Goal: Find specific page/section: Find specific page/section

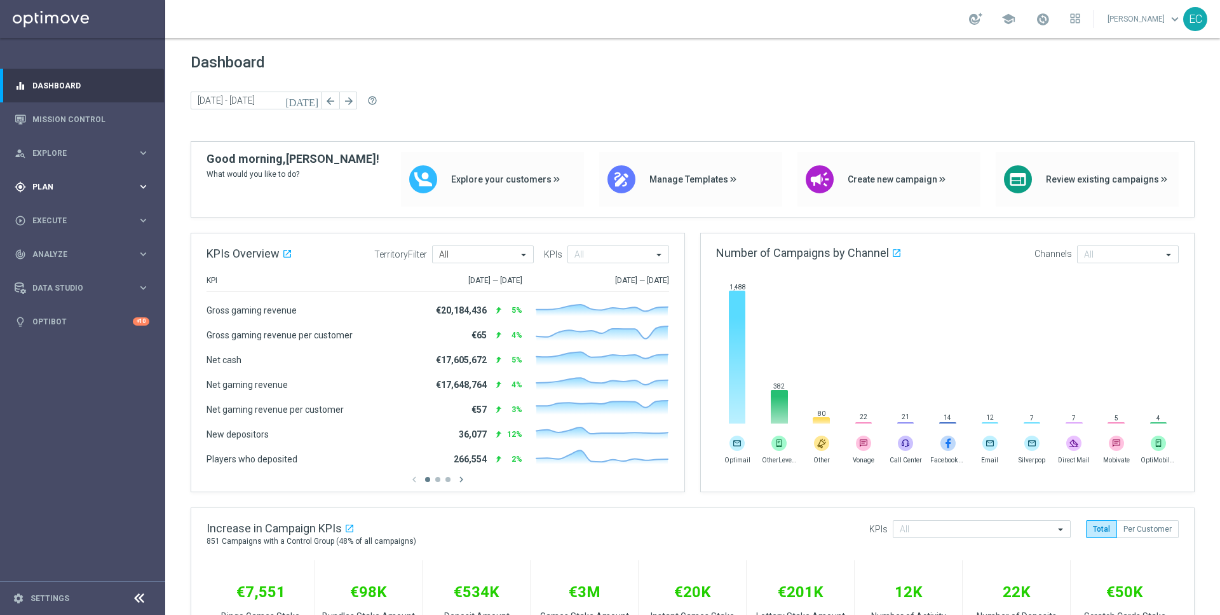
click at [36, 183] on span "Plan" at bounding box center [84, 187] width 105 height 8
click at [62, 252] on span "Templates" at bounding box center [79, 251] width 91 height 8
click at [79, 127] on link "Mission Control" at bounding box center [90, 119] width 117 height 34
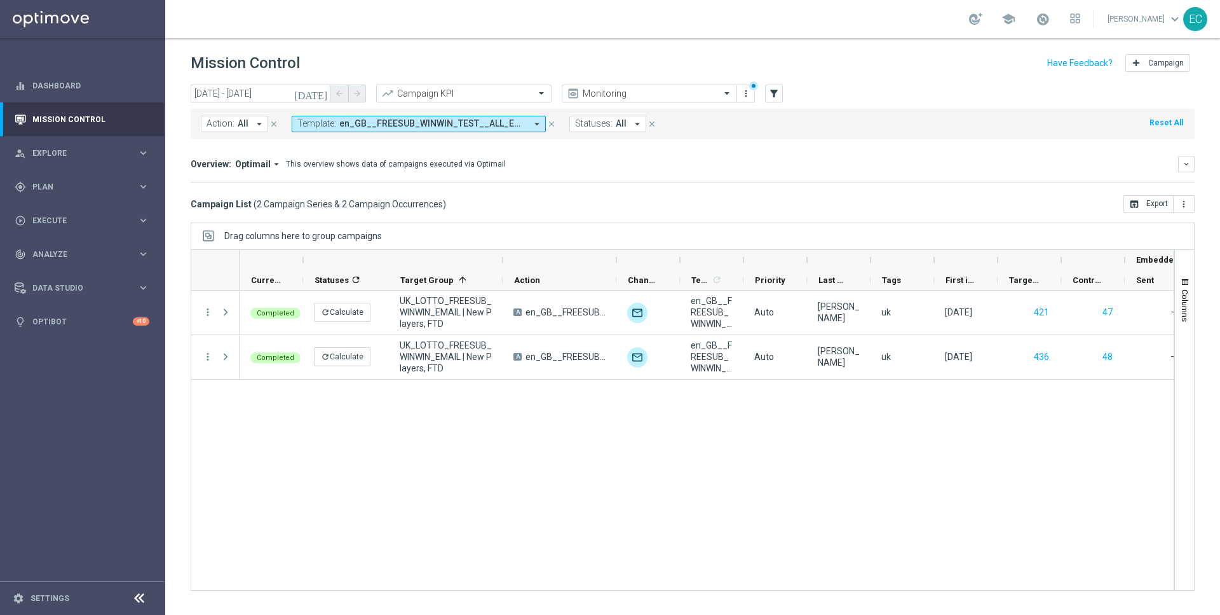
click at [480, 128] on button "Template: en_GB__FREESUB_WINWIN_TEST__ALL_EMA_TAC_LT arrow_drop_down" at bounding box center [419, 124] width 254 height 17
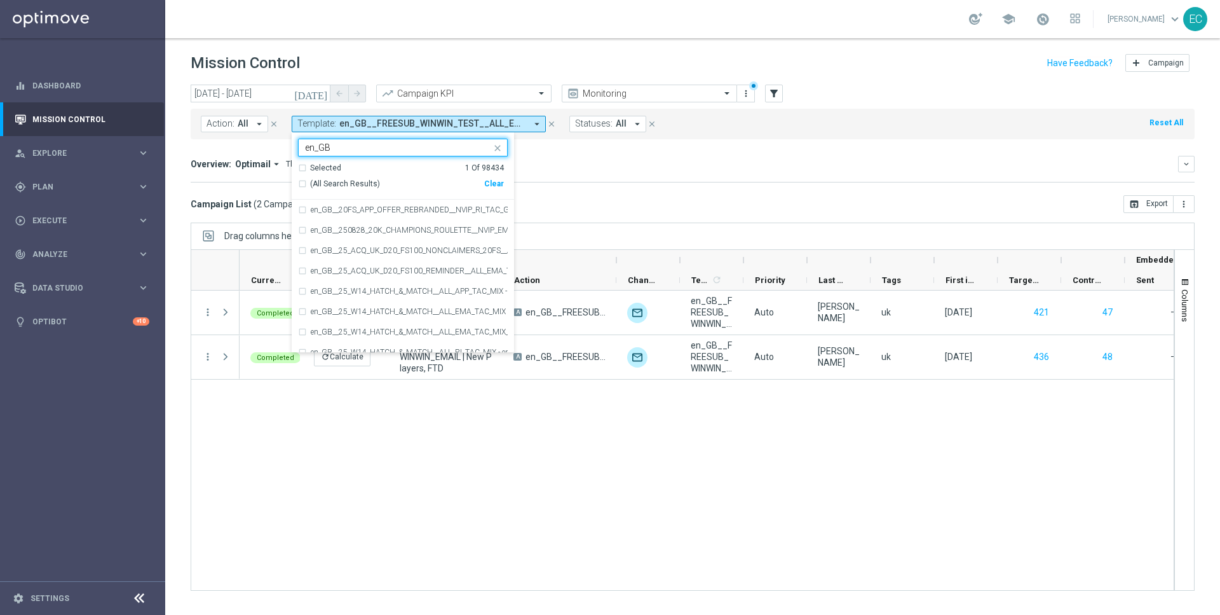
type input "en_GB"
click at [675, 206] on div "Campaign List ( 2 Campaign Series & 2 Campaign Occurrences ) open_in_browser Ex…" at bounding box center [693, 204] width 1004 height 18
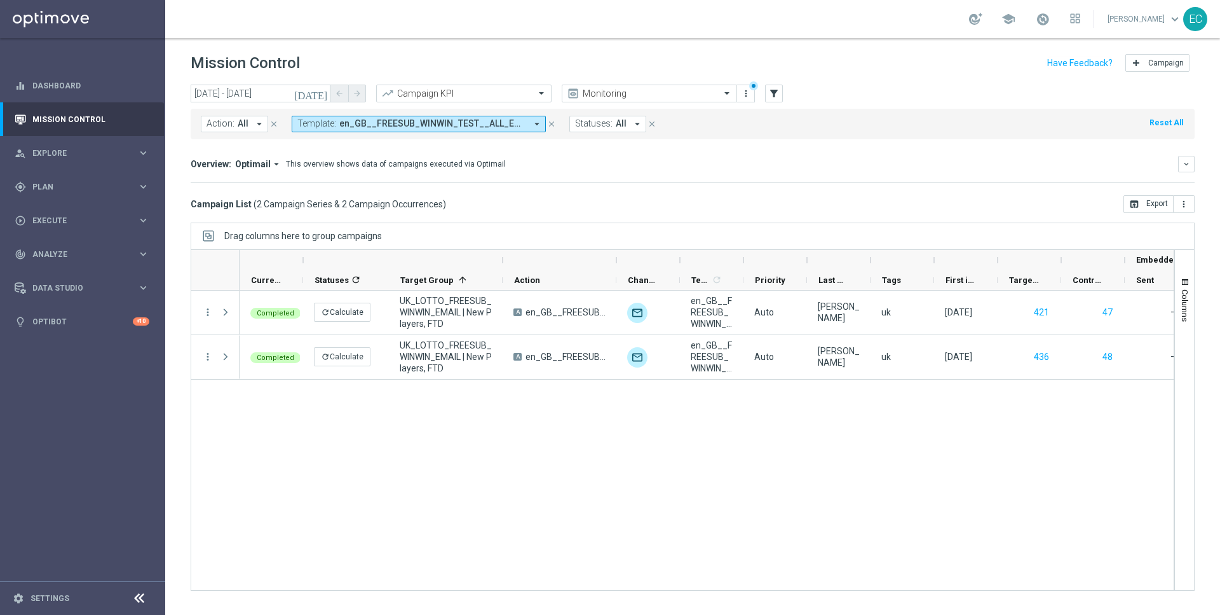
click at [454, 128] on span "en_GB__FREESUB_WINWIN_TEST__ALL_EMA_TAC_LT" at bounding box center [432, 123] width 187 height 11
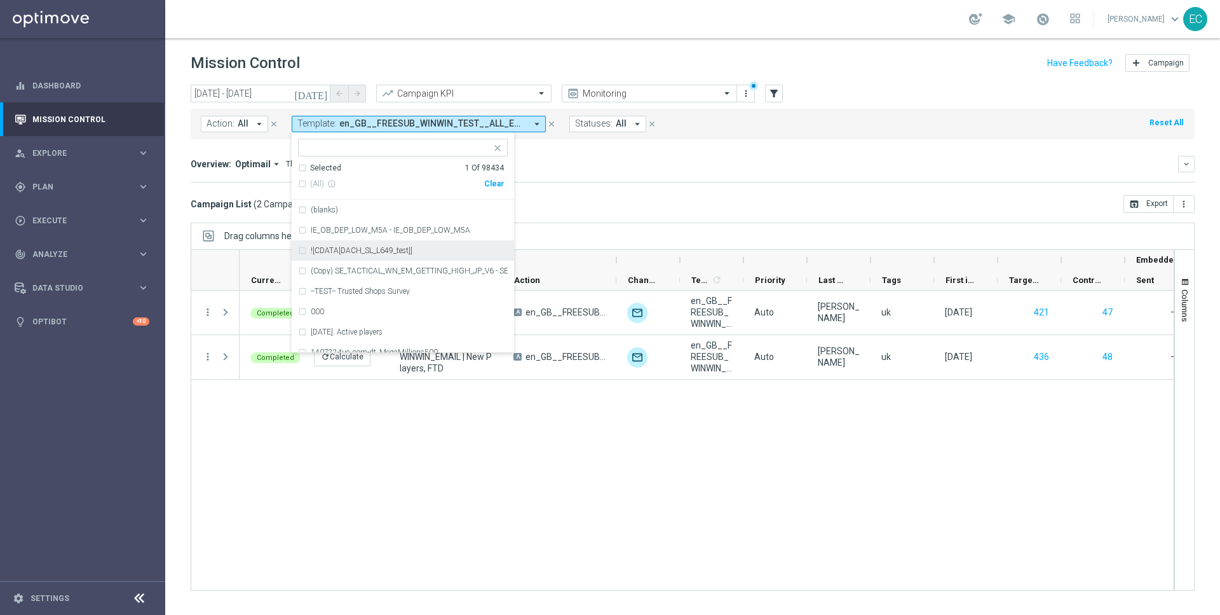
click at [887, 201] on div "Campaign List ( 2 Campaign Series & 2 Campaign Occurrences ) open_in_browser Ex…" at bounding box center [693, 204] width 1004 height 18
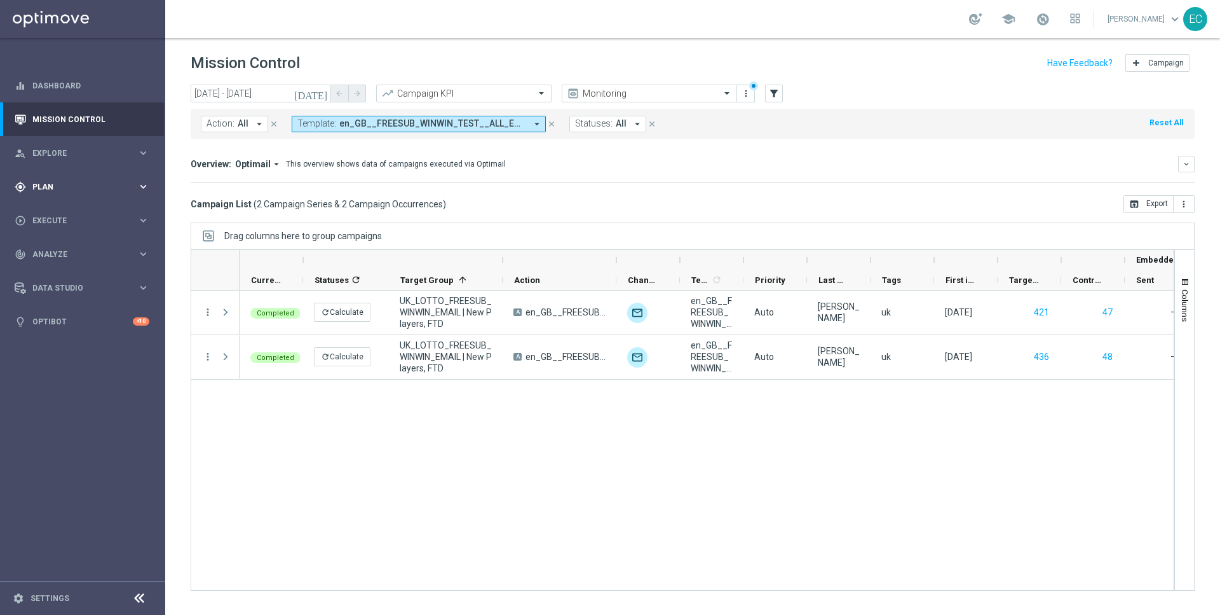
click at [65, 194] on div "gps_fixed Plan keyboard_arrow_right" at bounding box center [82, 187] width 164 height 34
click at [90, 307] on link "OptiMobile Push" at bounding box center [85, 308] width 93 height 10
